Goal: Task Accomplishment & Management: Manage account settings

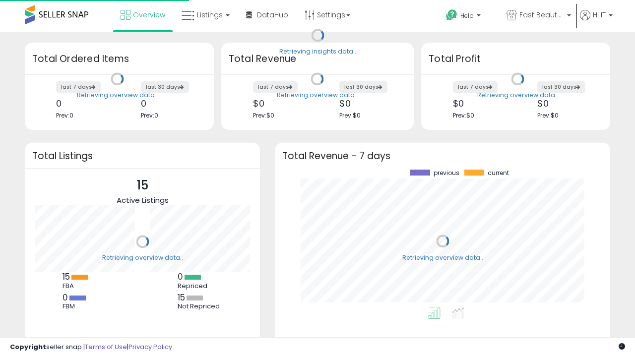
scroll to position [138, 316]
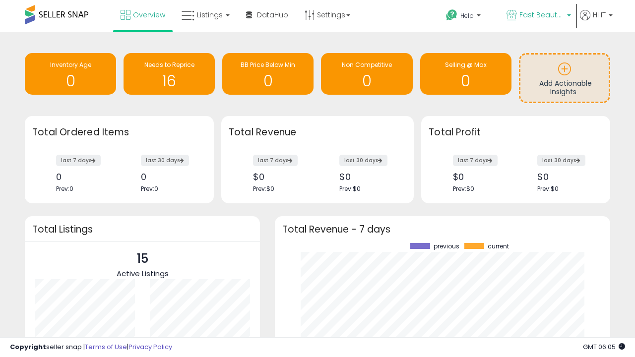
click at [538, 16] on span "Fast Beauty ([GEOGRAPHIC_DATA])" at bounding box center [541, 15] width 45 height 10
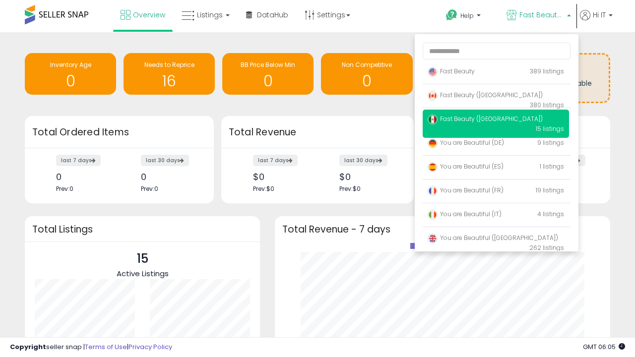
click at [496, 97] on span "Fast Beauty ([GEOGRAPHIC_DATA])" at bounding box center [485, 95] width 115 height 8
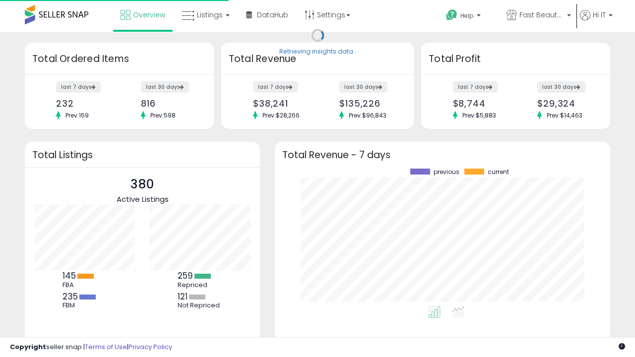
scroll to position [138, 316]
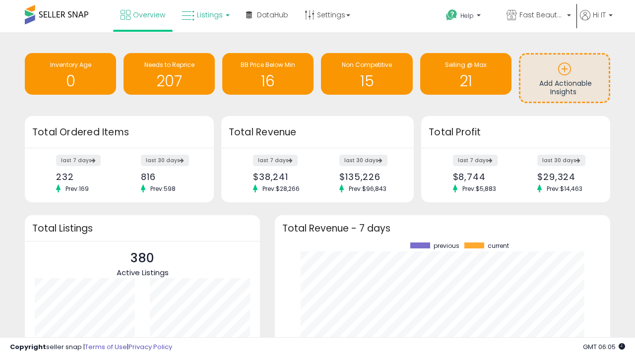
click at [204, 15] on span "Listings" at bounding box center [210, 15] width 26 height 10
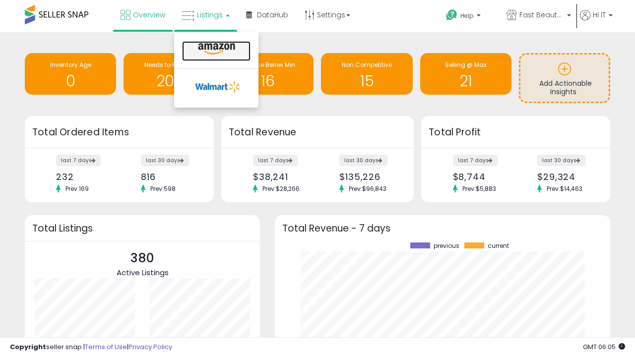
click at [215, 49] on icon at bounding box center [216, 49] width 43 height 13
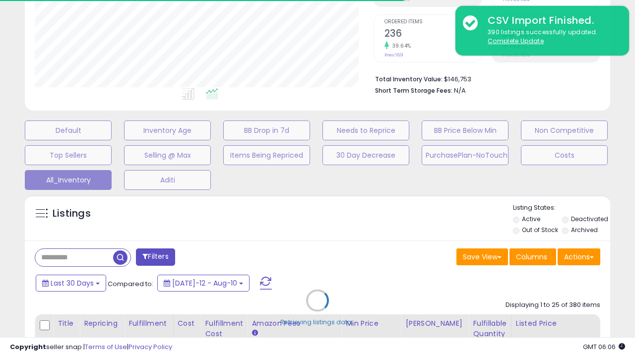
scroll to position [286, 0]
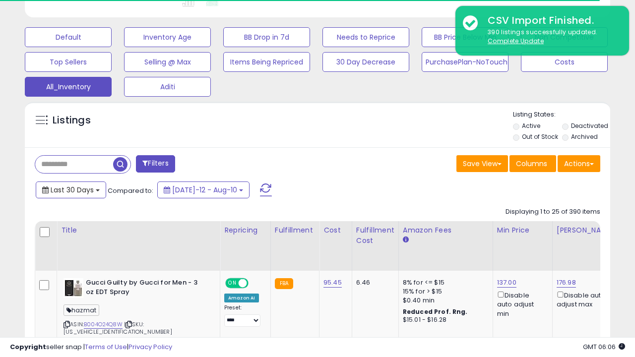
click at [63, 185] on span "Last 30 Days" at bounding box center [72, 190] width 43 height 10
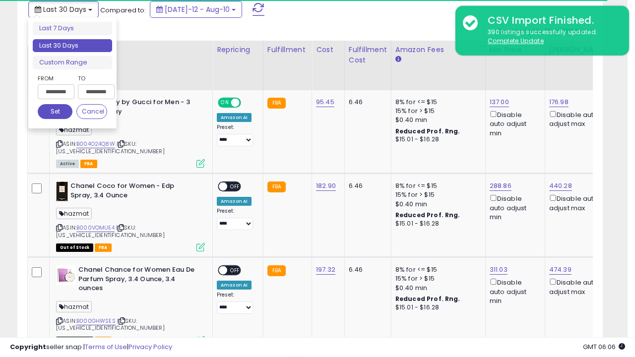
scroll to position [203, 338]
click at [72, 46] on li "Last 30 Days" at bounding box center [72, 45] width 79 height 13
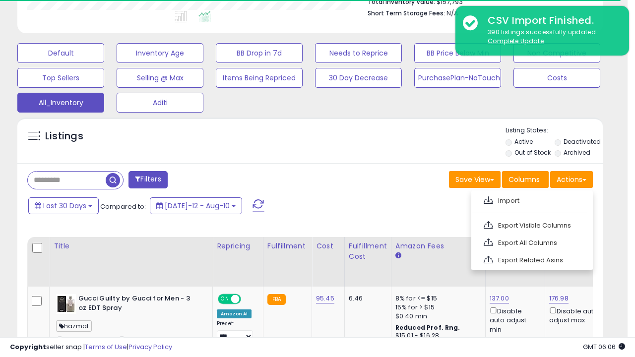
click at [531, 242] on link "Export All Columns" at bounding box center [531, 242] width 109 height 15
